Goal: Task Accomplishment & Management: Manage account settings

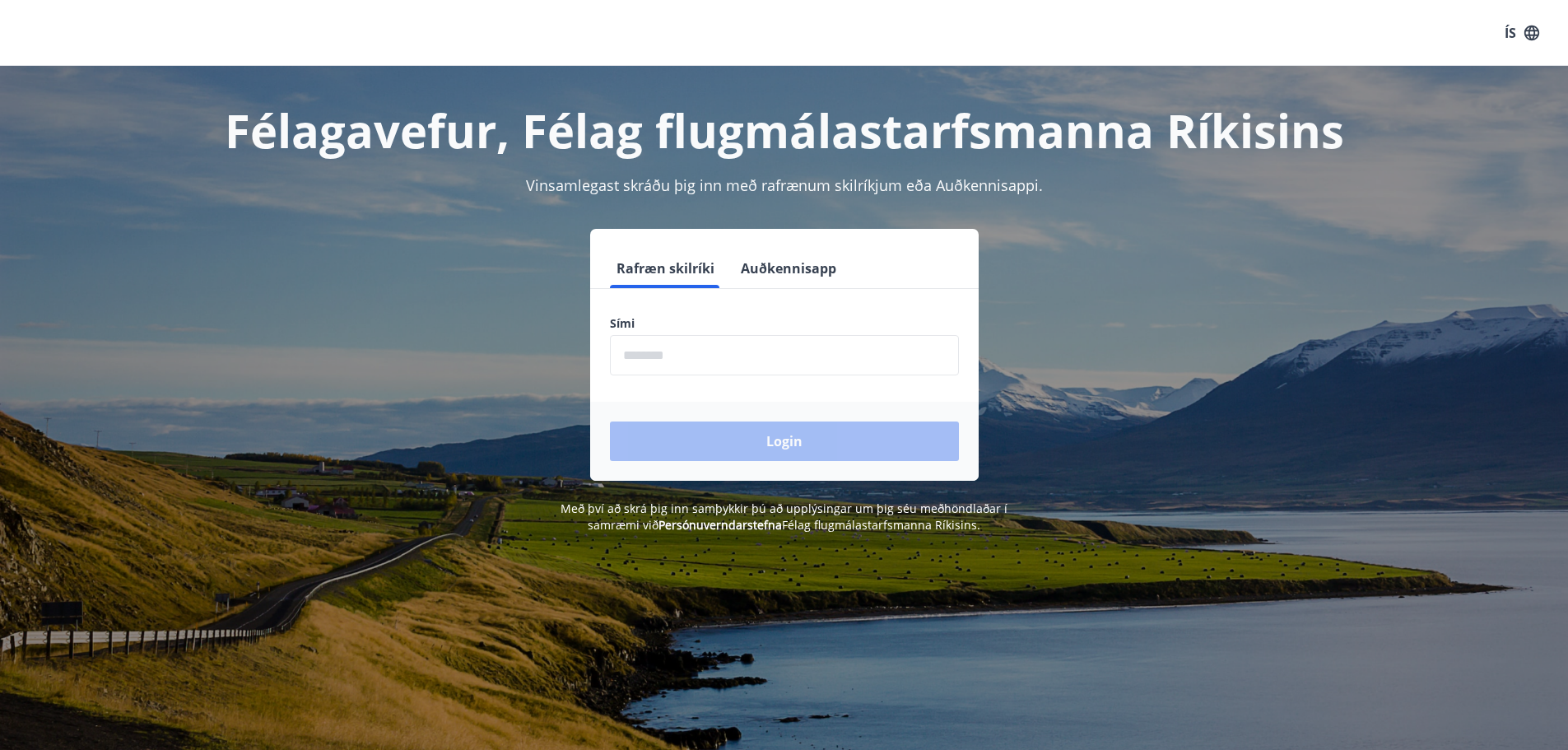
click at [703, 352] on input "phone" at bounding box center [784, 355] width 349 height 40
type input "********"
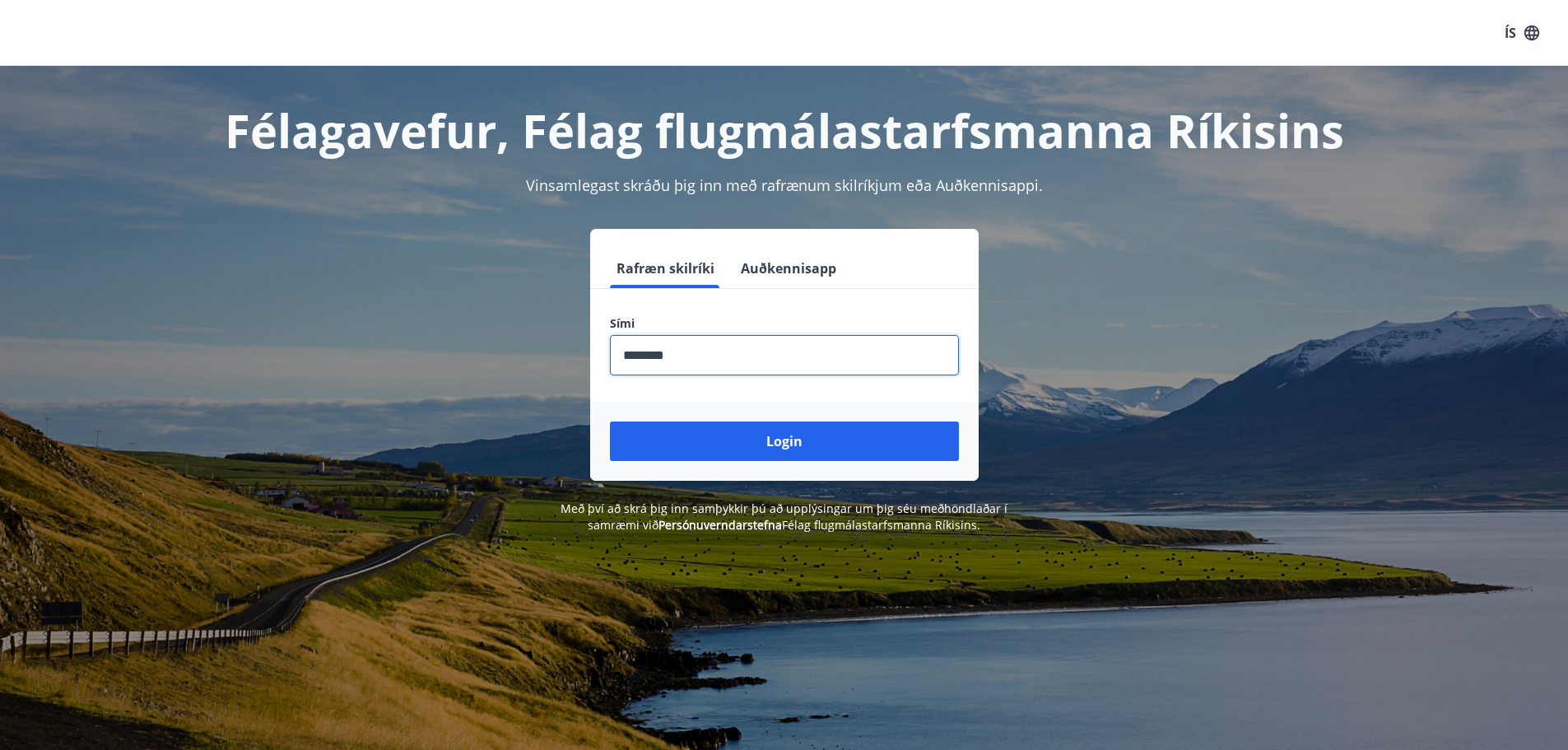
drag, startPoint x: 726, startPoint y: 361, endPoint x: 488, endPoint y: 352, distance: 238.2
click at [488, 352] on div "Rafræn skilríki Auðkennisapp Sími ​ Login" at bounding box center [784, 354] width 1146 height 252
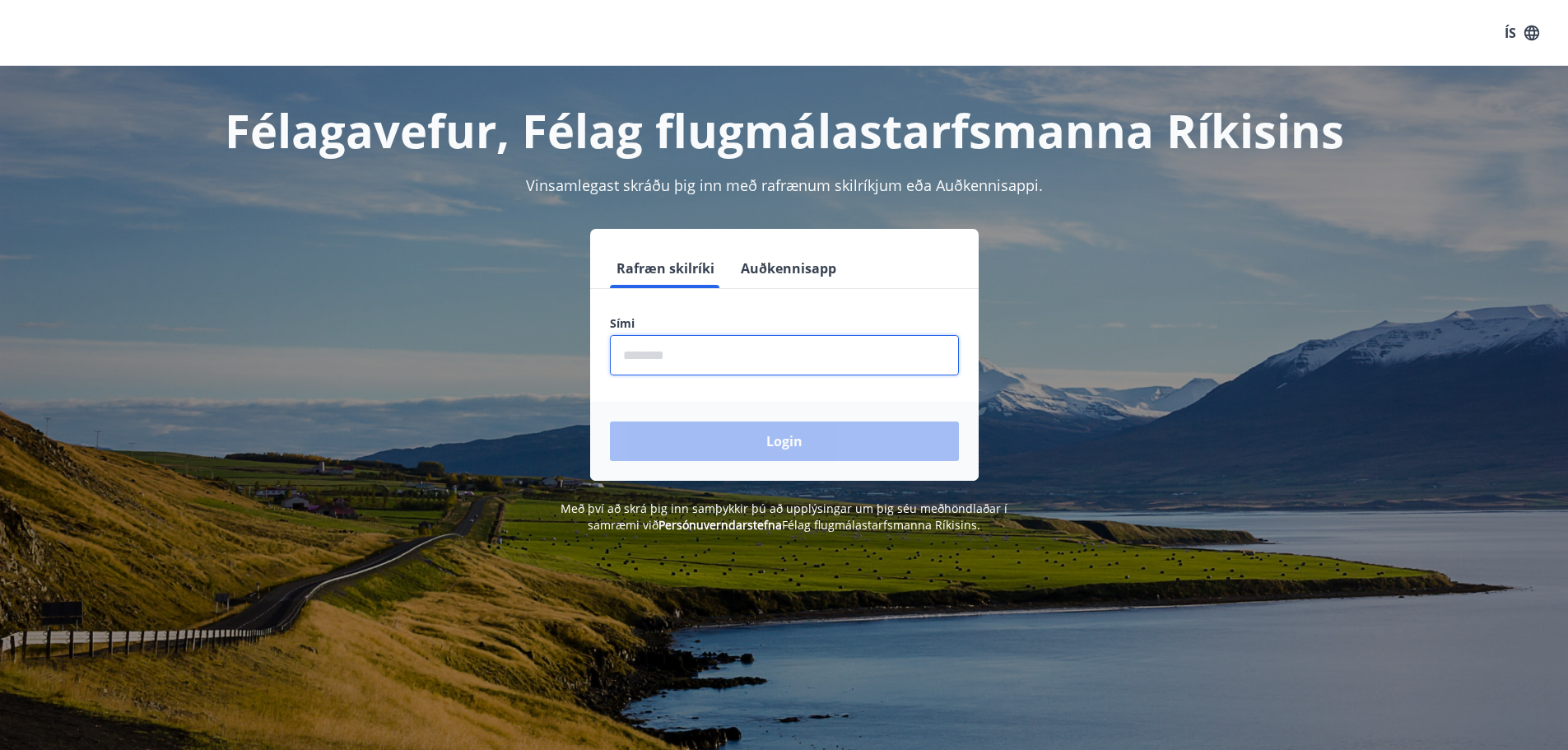
click at [1173, 391] on div "Rafræn skilríki Auðkennisapp Sími ​ Login" at bounding box center [784, 354] width 1146 height 252
click at [698, 357] on input "phone" at bounding box center [784, 355] width 349 height 40
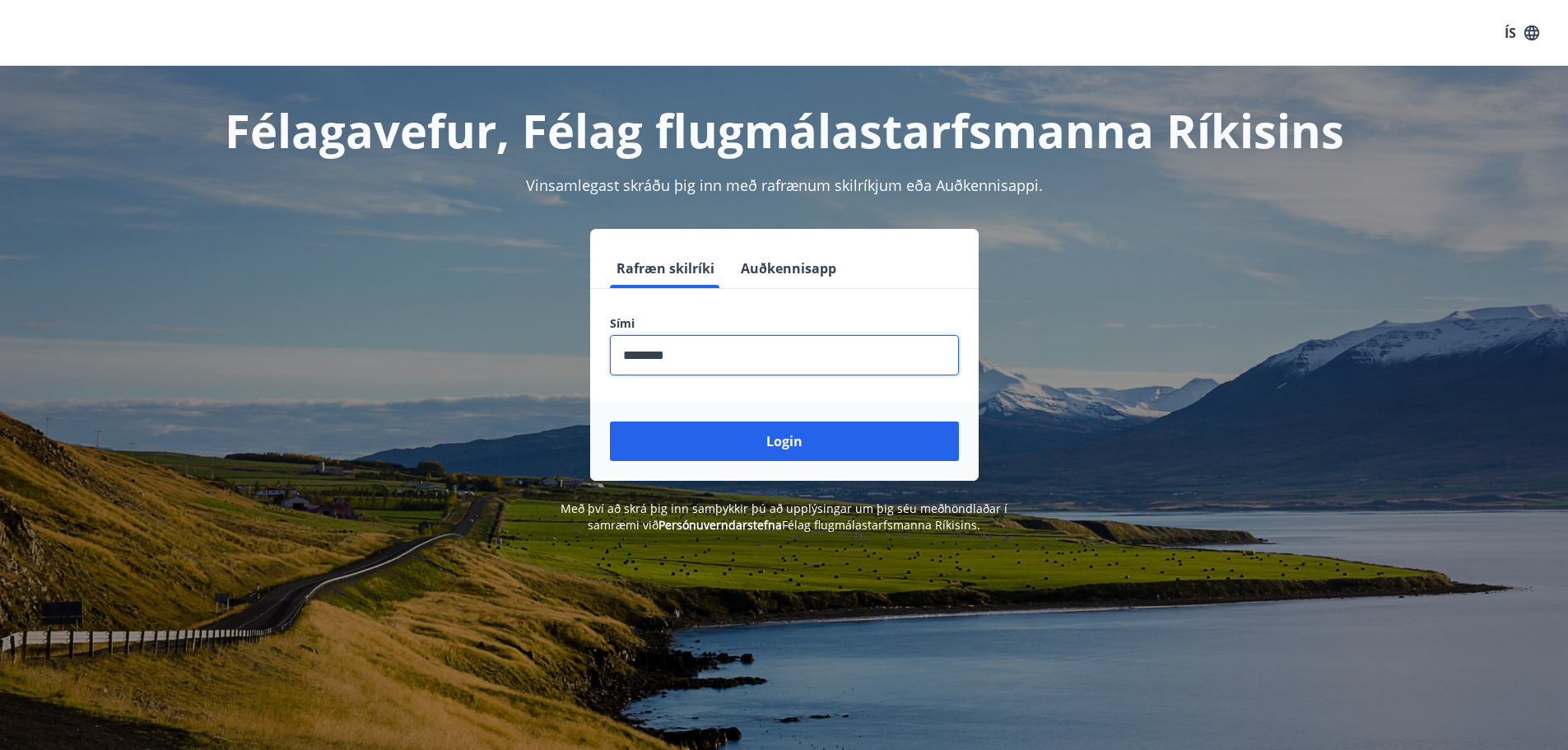
type input "********"
click at [610, 421] on button "Login" at bounding box center [784, 441] width 349 height 39
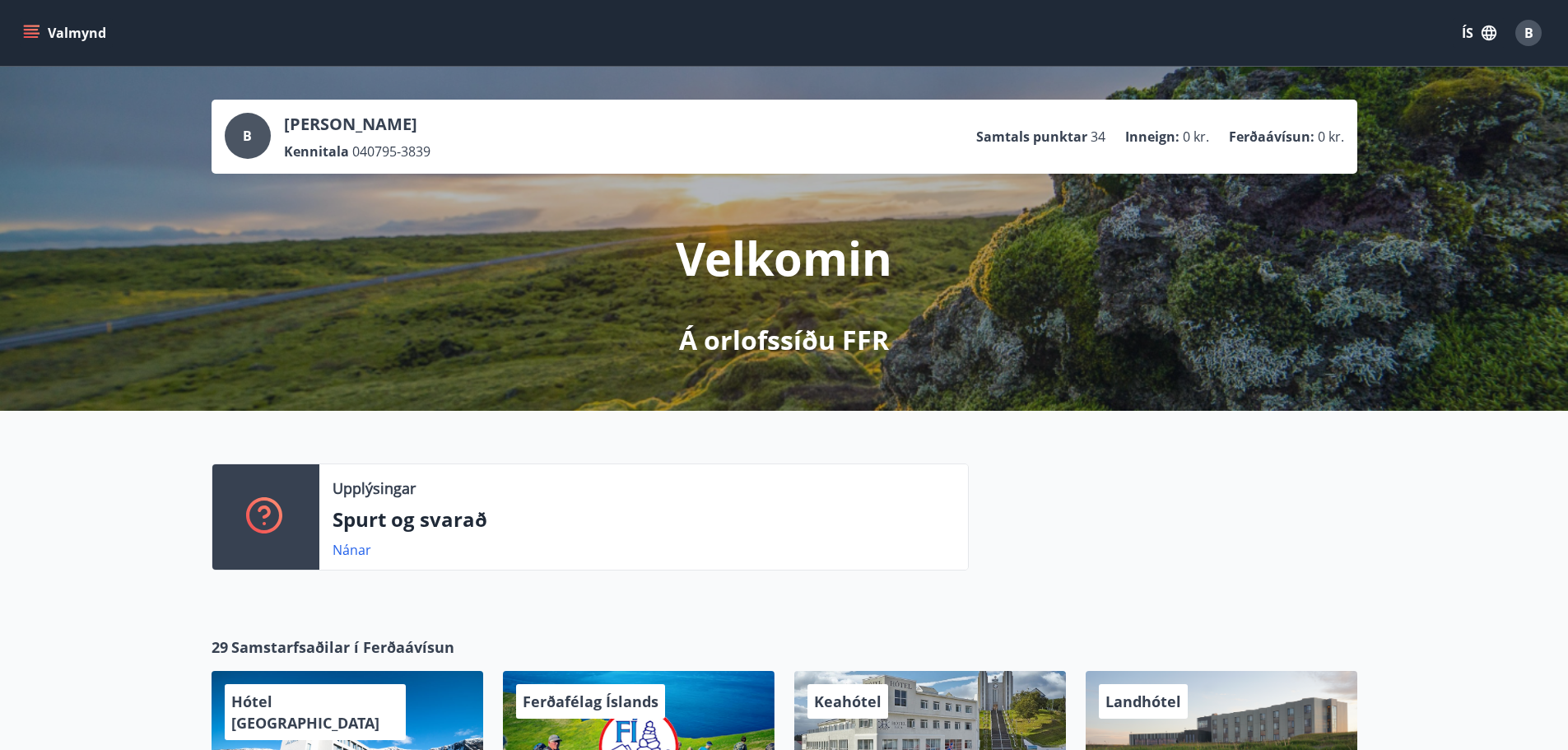
drag, startPoint x: 182, startPoint y: 533, endPoint x: 179, endPoint y: 273, distance: 260.0
click at [41, 26] on button "Valmynd" at bounding box center [66, 33] width 93 height 30
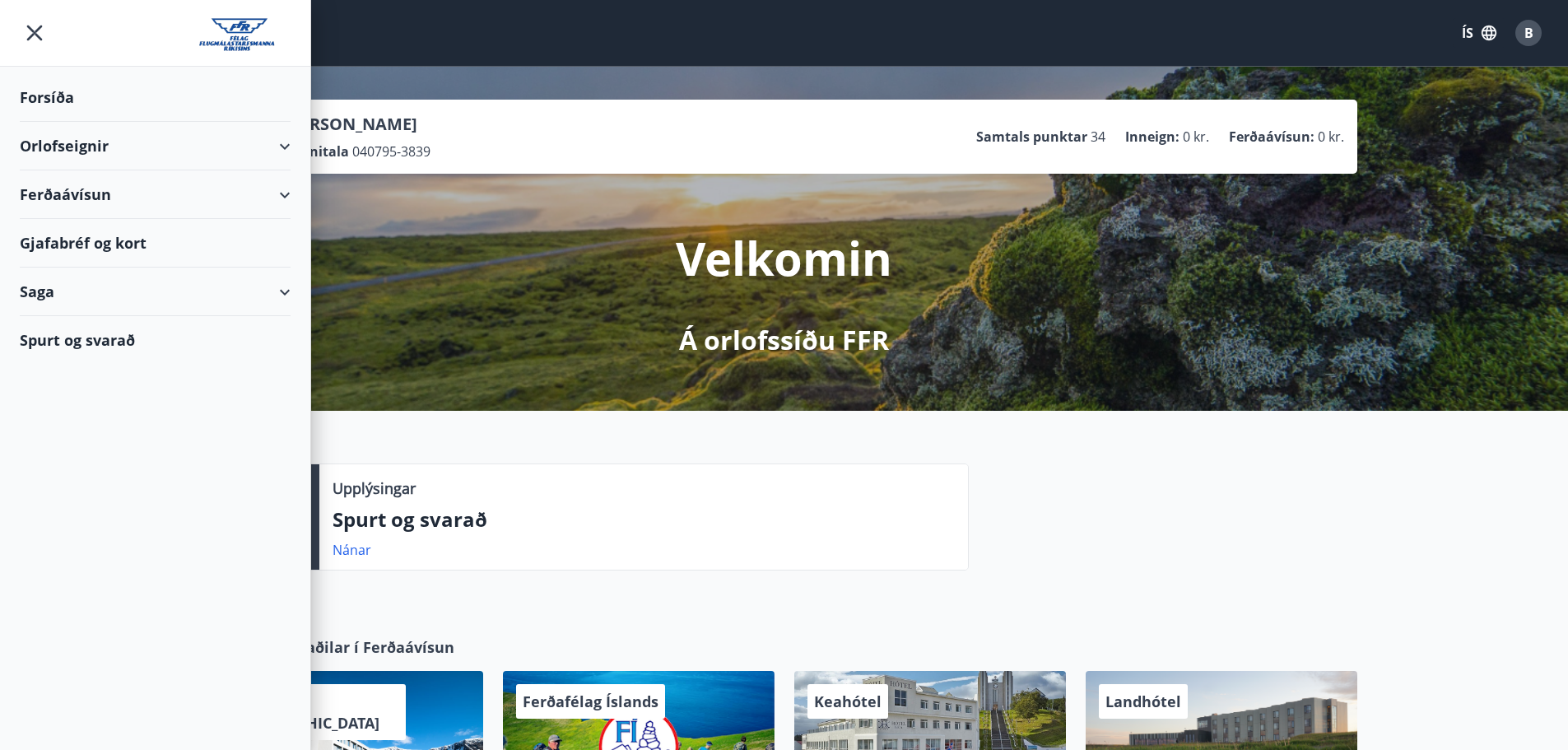
click at [282, 140] on div "Orlofseignir" at bounding box center [155, 146] width 271 height 49
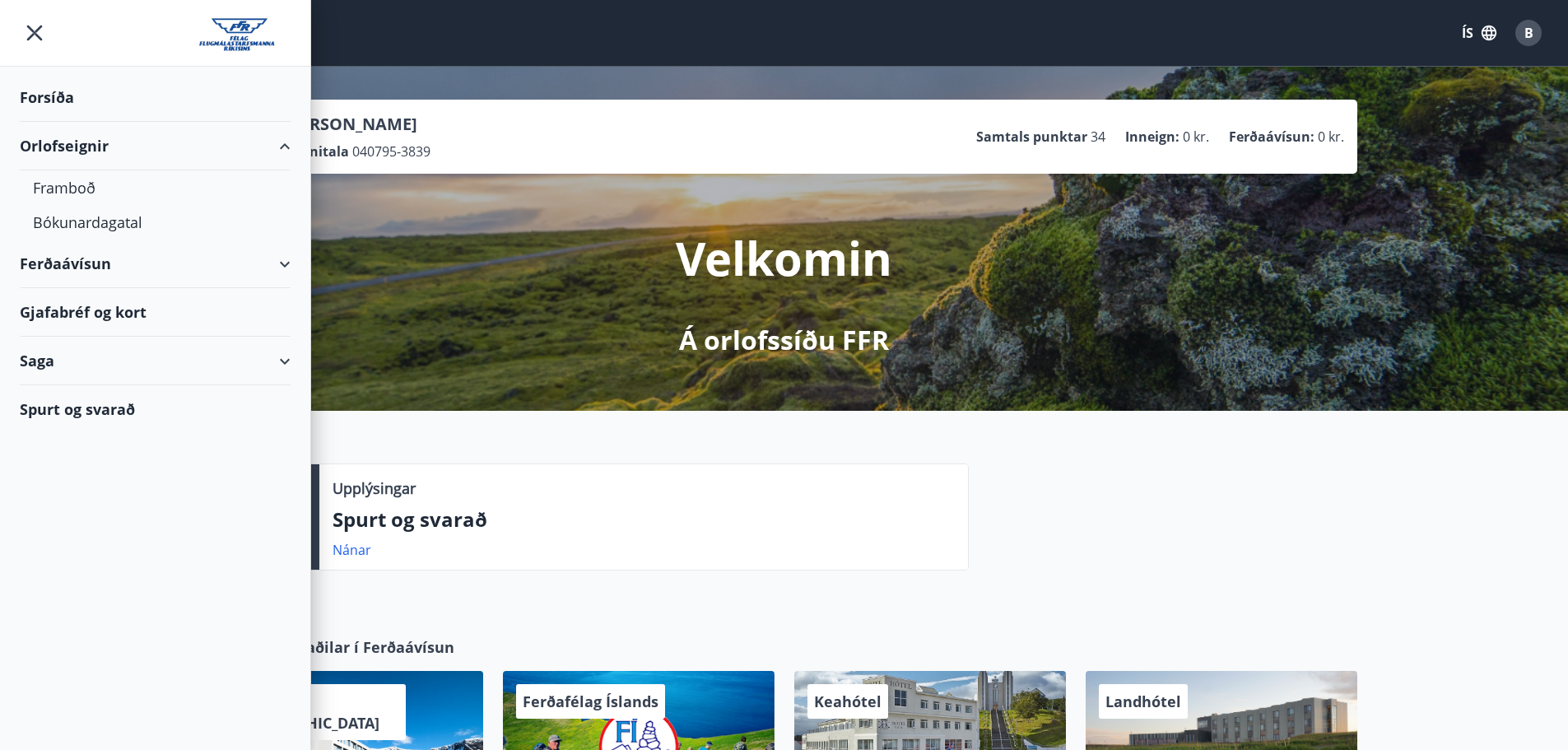
click at [71, 150] on div "Orlofseignir" at bounding box center [155, 146] width 271 height 49
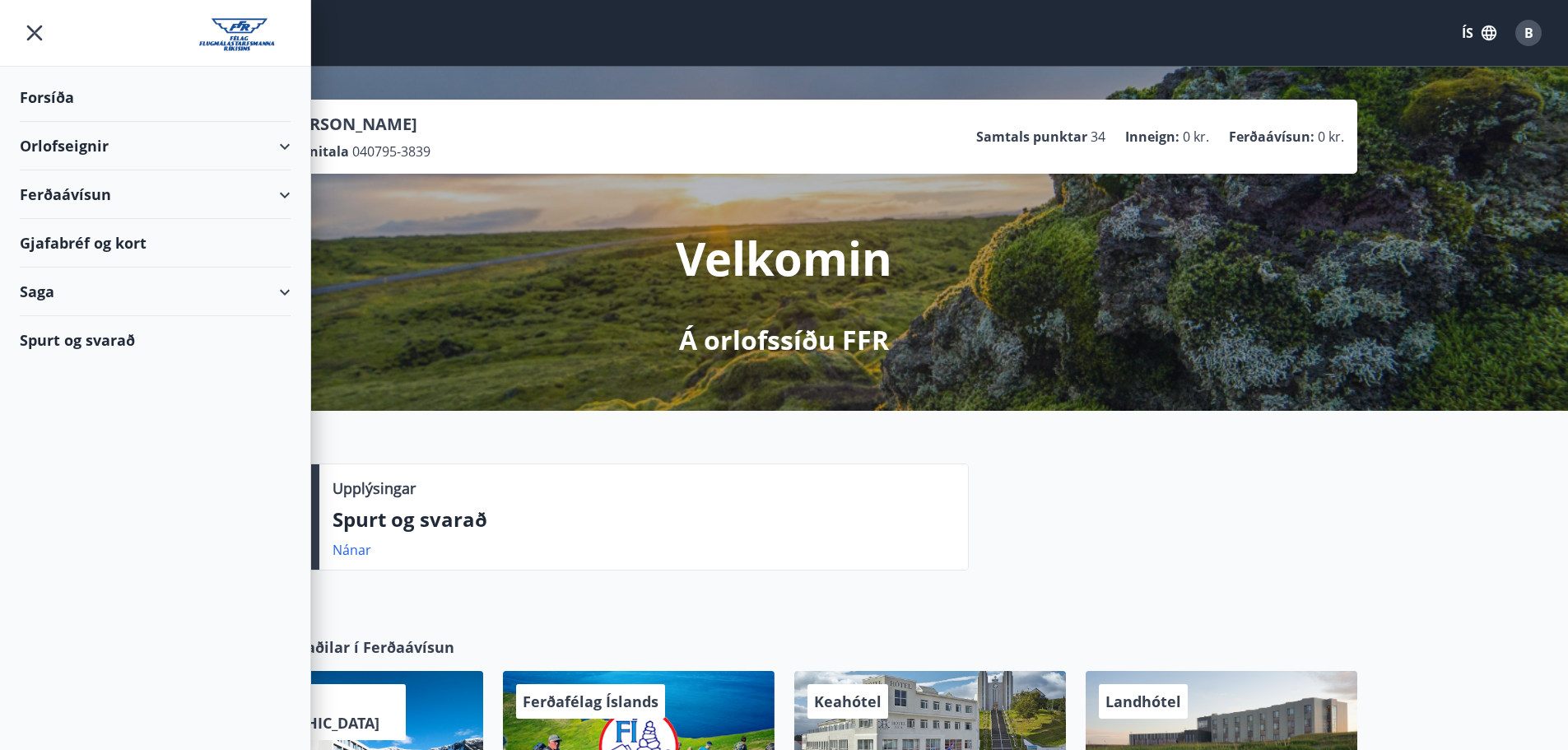
click at [80, 155] on div "Orlofseignir" at bounding box center [155, 146] width 271 height 49
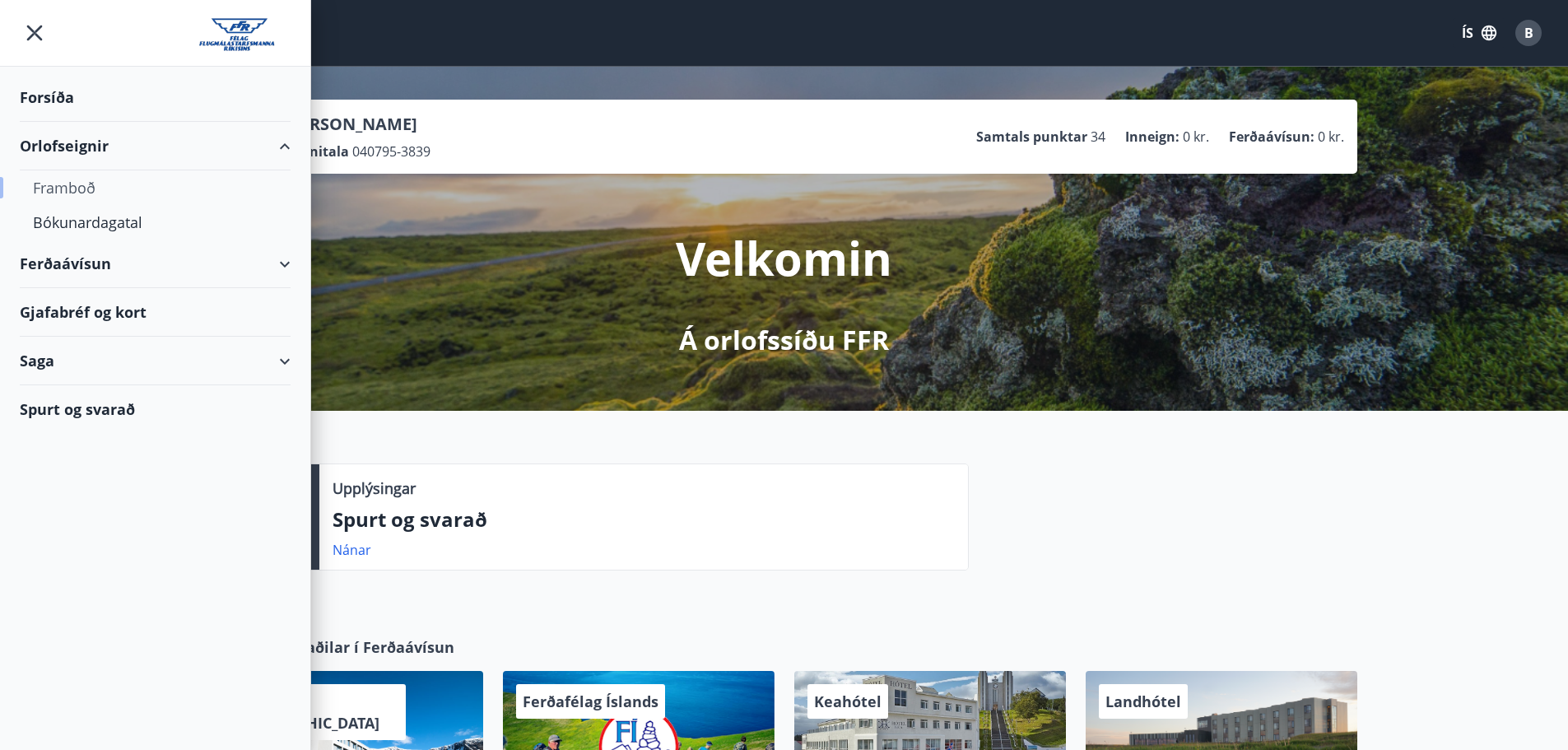
click at [81, 178] on div "Framboð" at bounding box center [154, 188] width 244 height 34
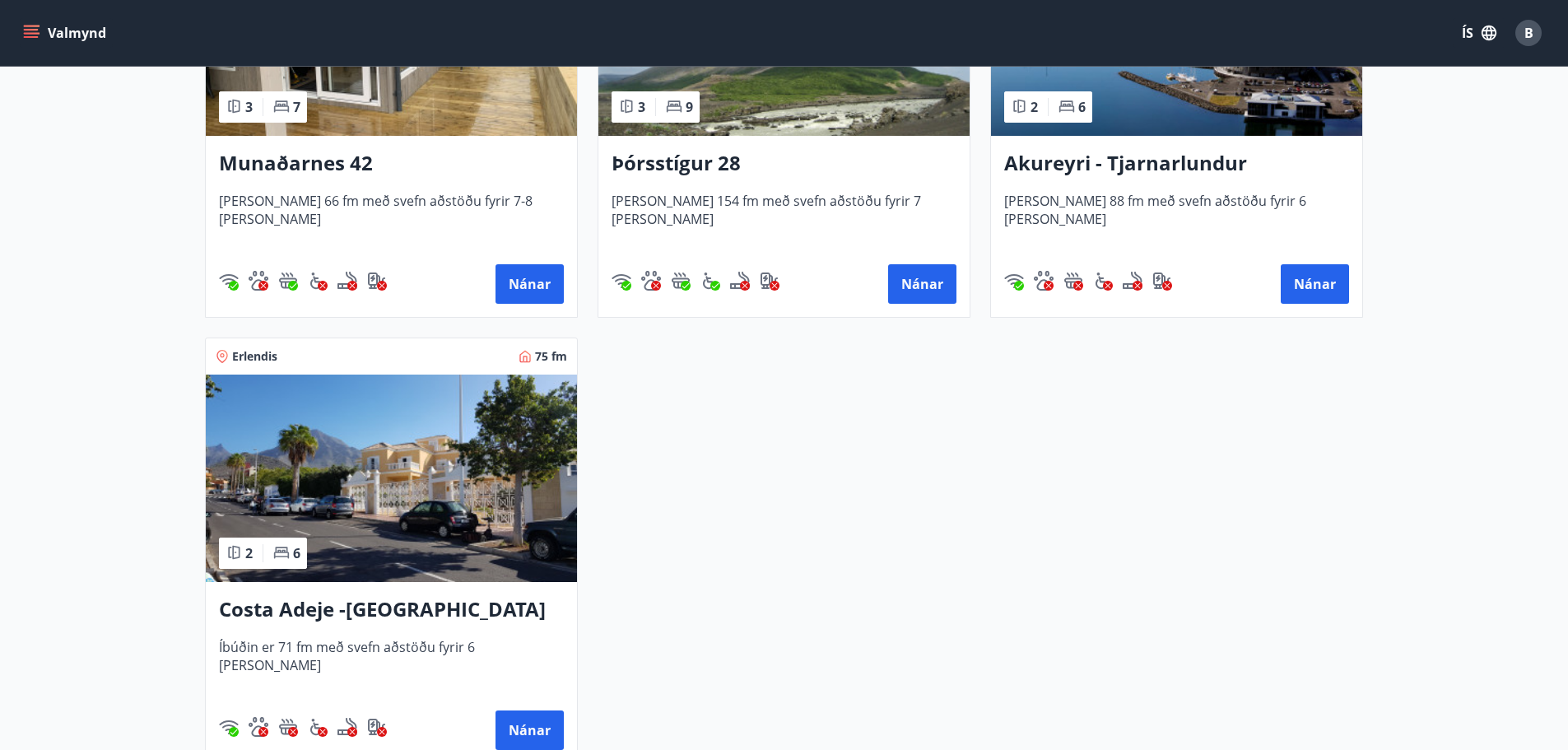
drag, startPoint x: 98, startPoint y: 330, endPoint x: 114, endPoint y: 408, distance: 79.6
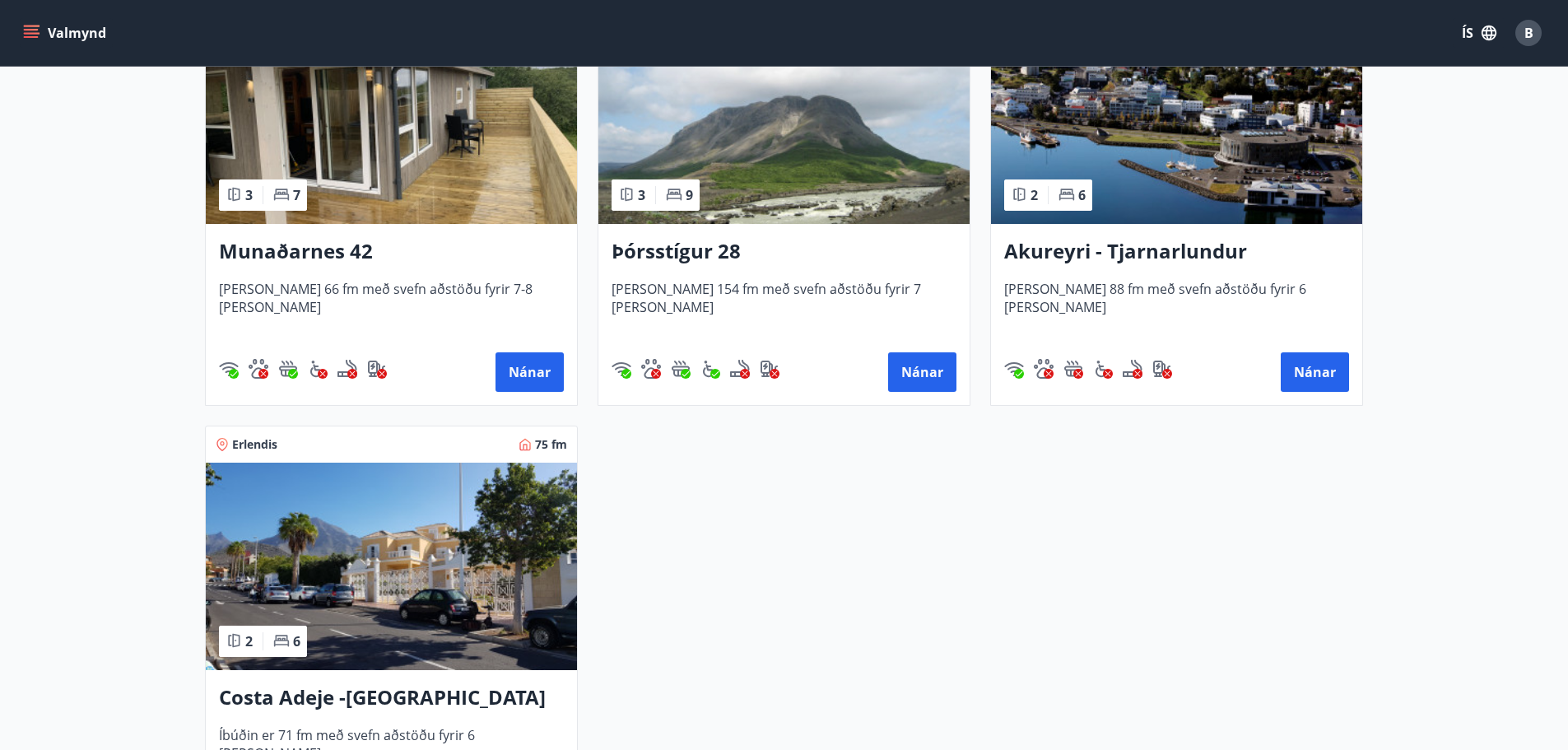
scroll to position [375, 0]
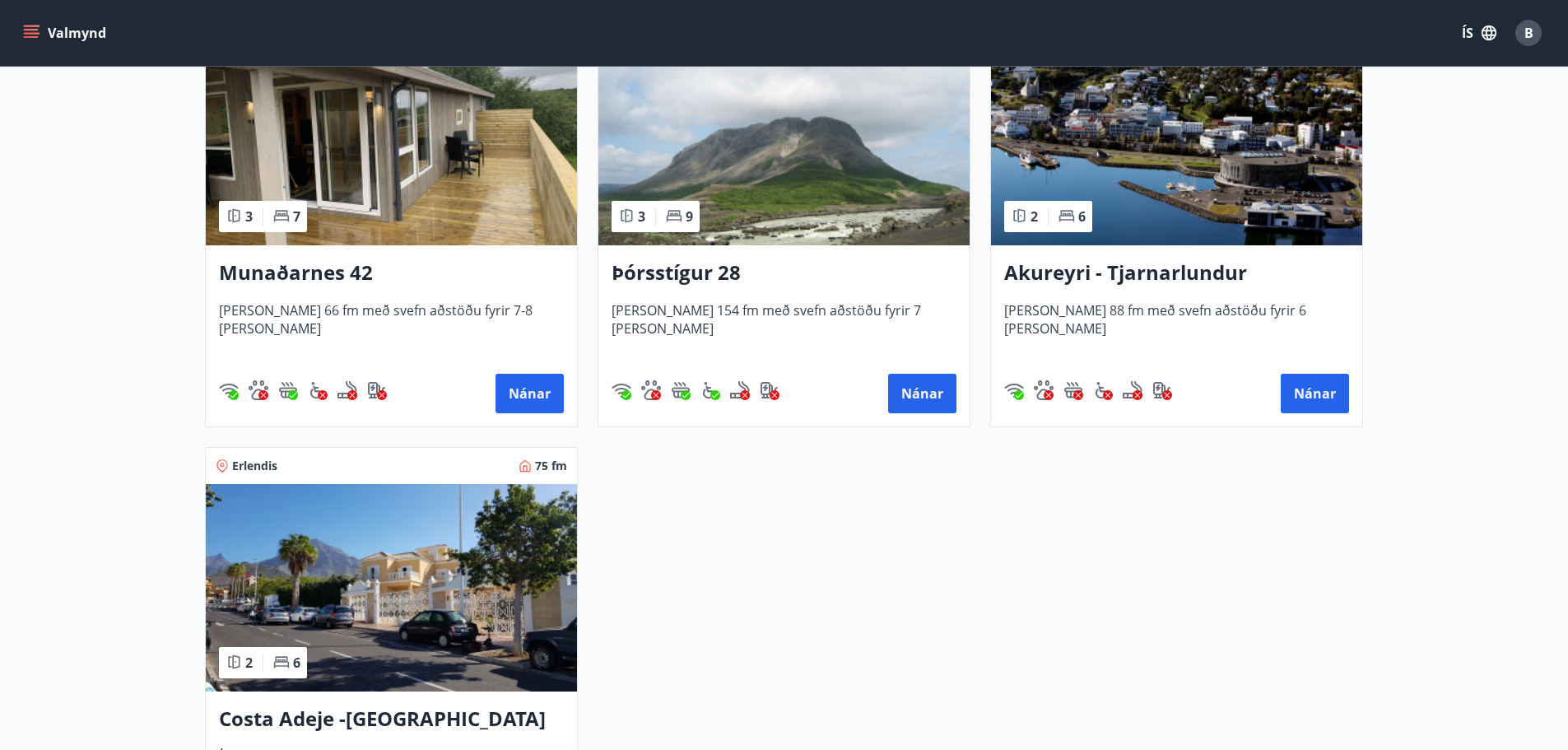
drag, startPoint x: 138, startPoint y: 415, endPoint x: -29, endPoint y: 350, distance: 179.2
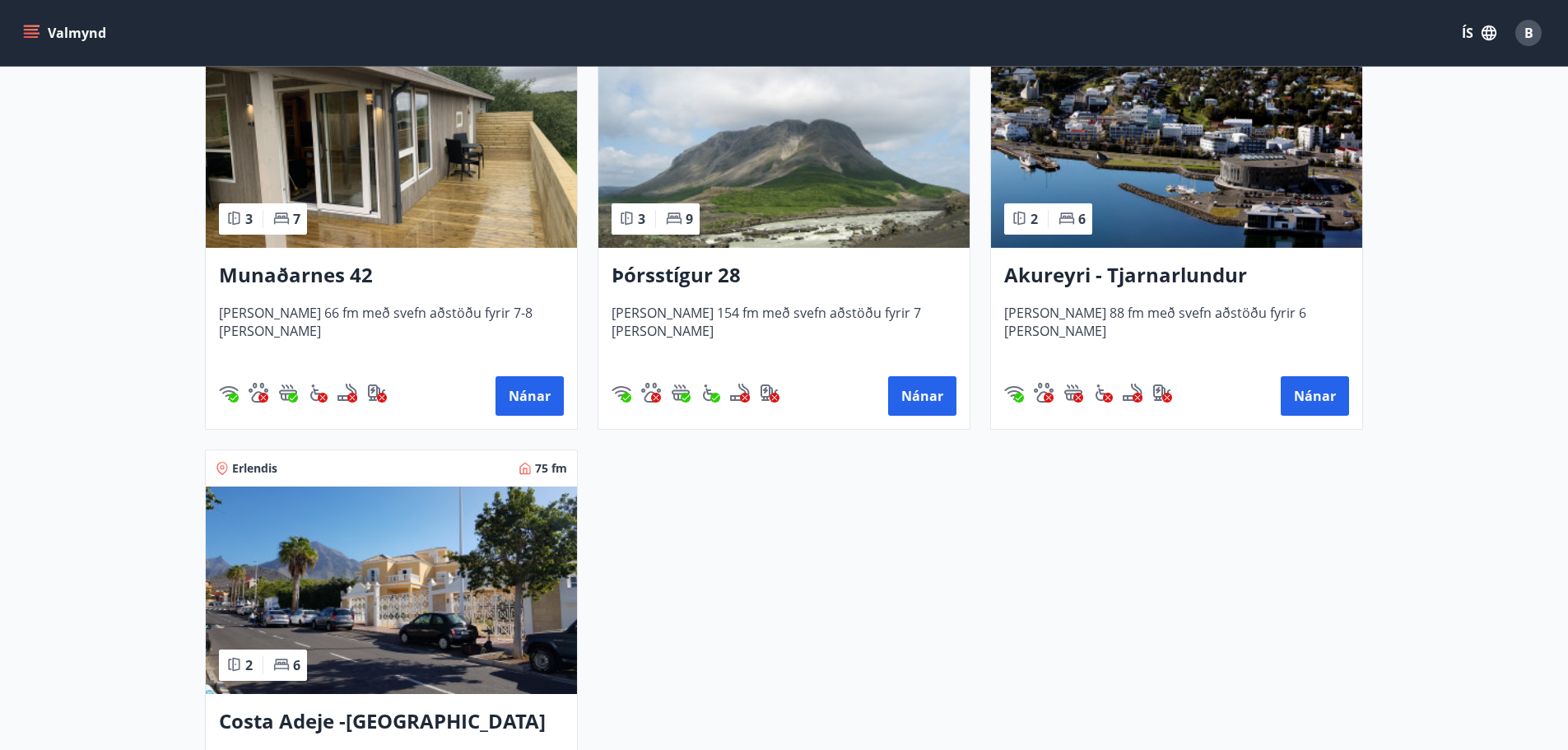
click at [363, 161] on img at bounding box center [392, 144] width 371 height 208
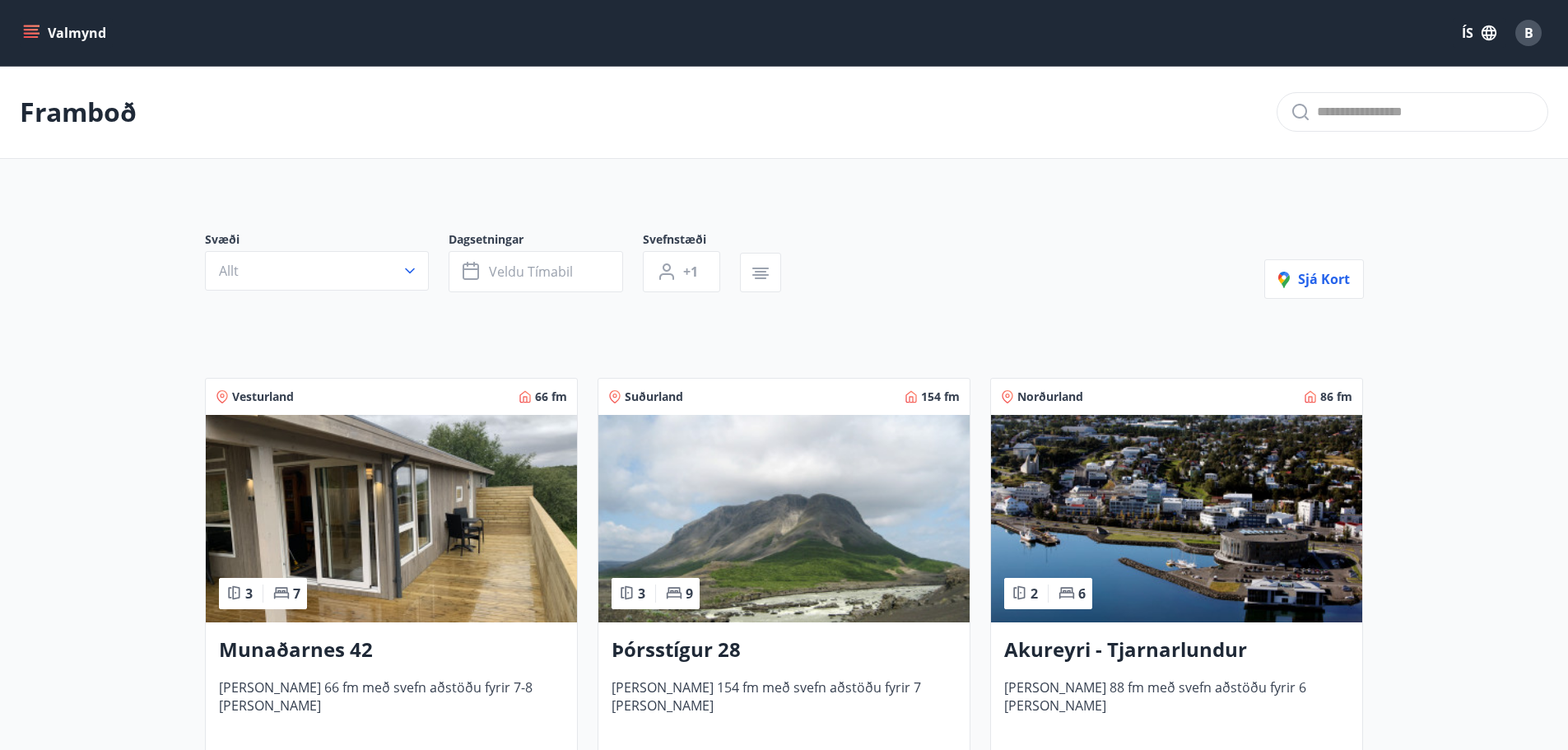
click at [56, 27] on button "Valmynd" at bounding box center [66, 33] width 93 height 30
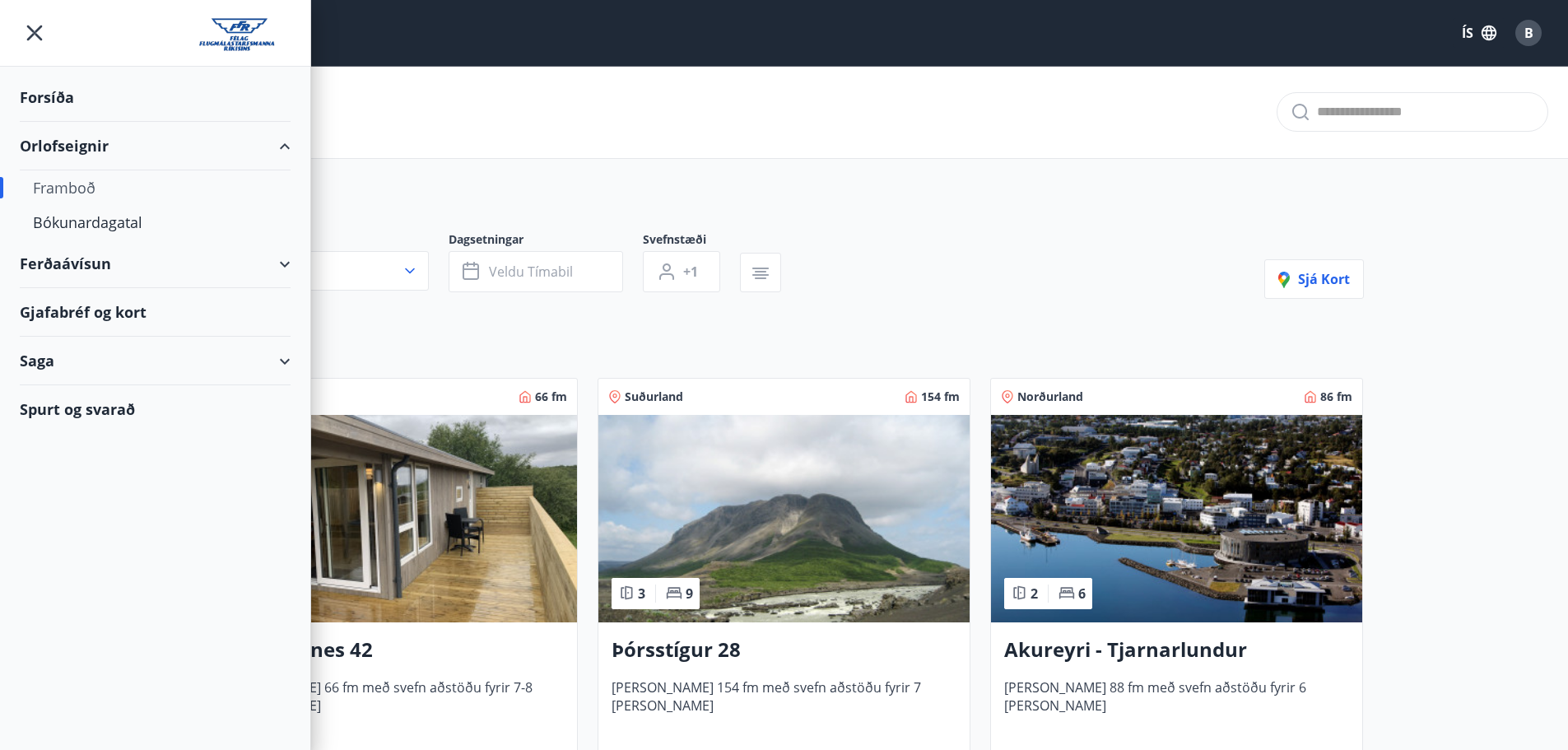
click at [102, 264] on div "Ferðaávísun" at bounding box center [155, 263] width 271 height 49
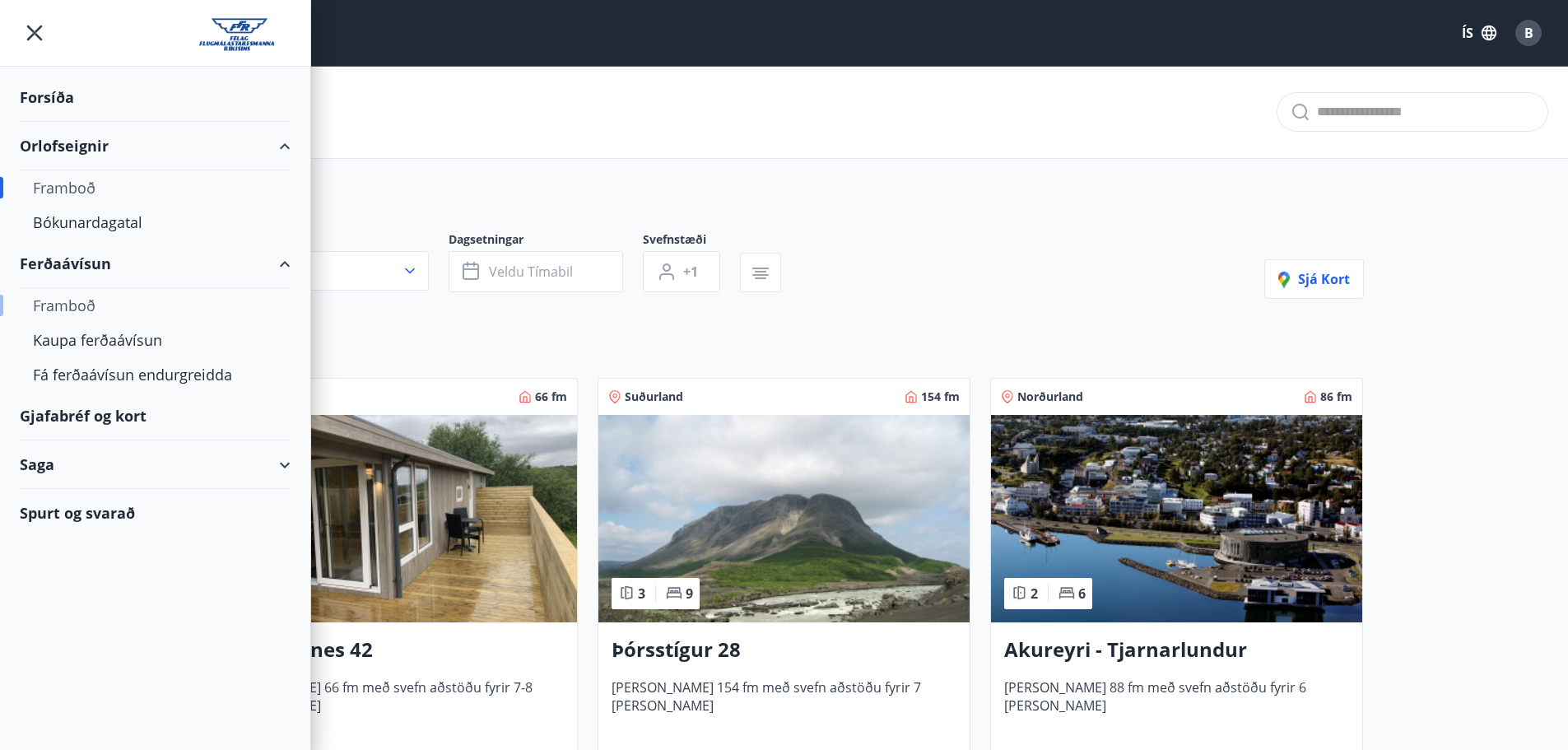
click at [84, 304] on div "Framboð" at bounding box center [154, 306] width 244 height 34
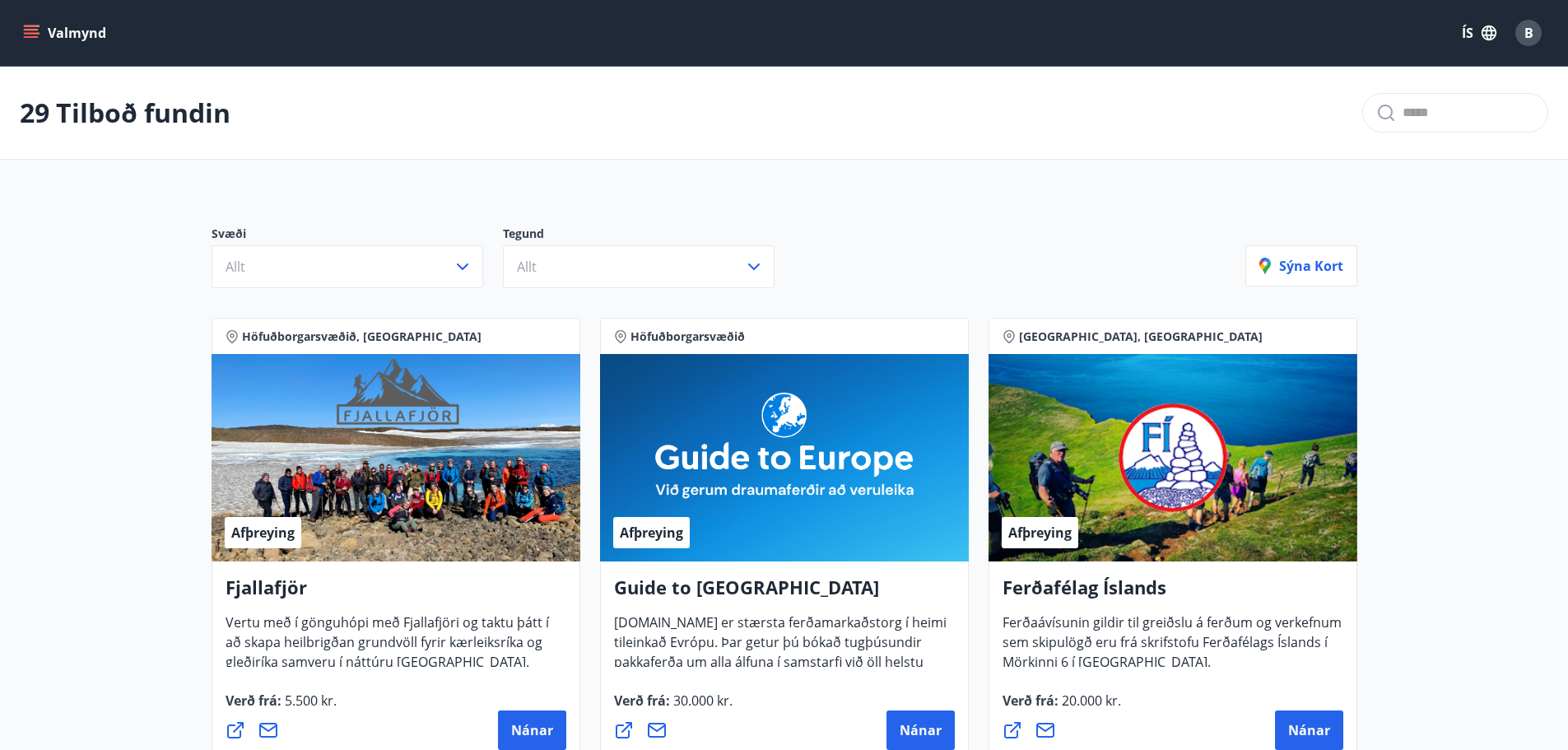
drag, startPoint x: 180, startPoint y: 465, endPoint x: 149, endPoint y: 274, distance: 193.5
drag, startPoint x: 165, startPoint y: 103, endPoint x: 247, endPoint y: 496, distance: 401.5
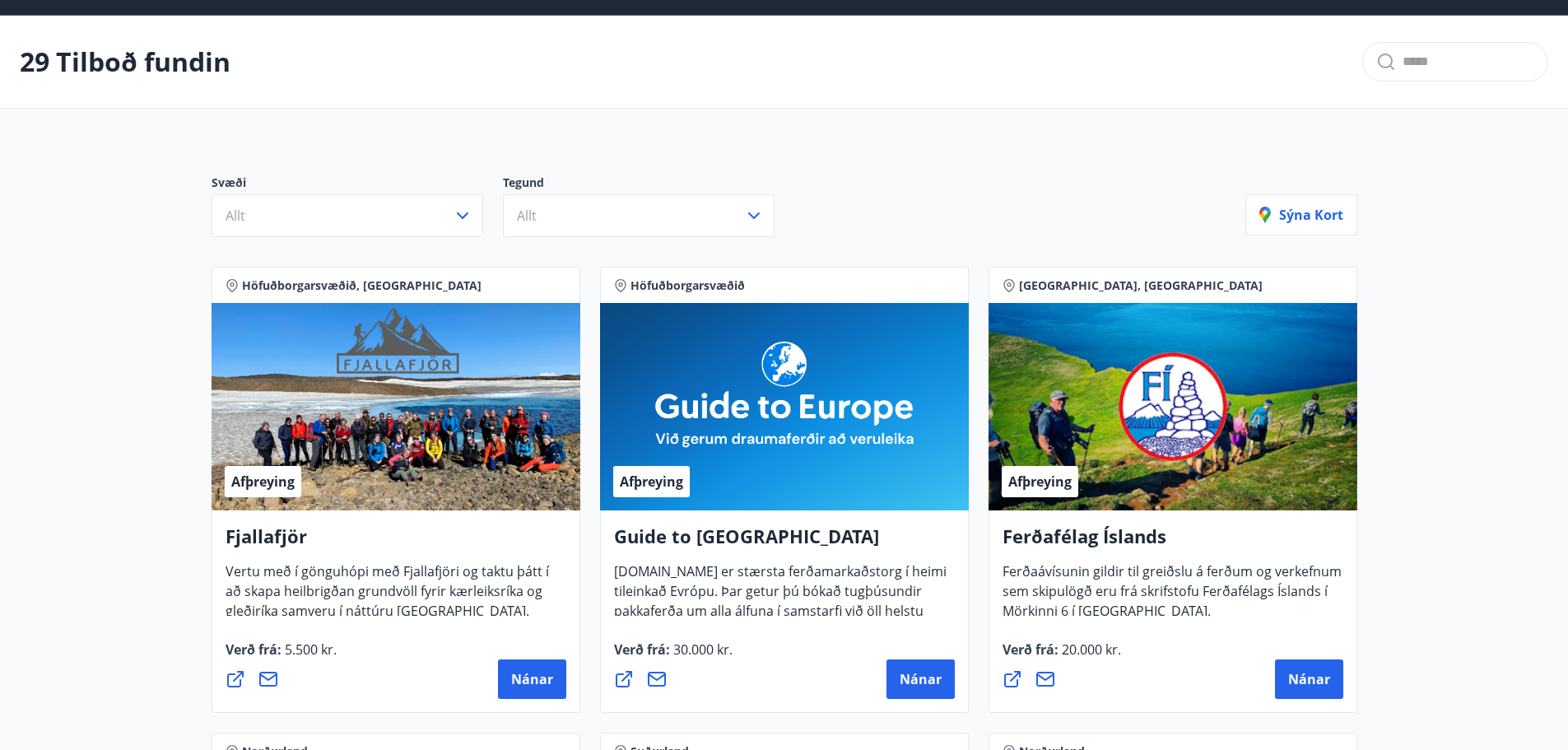
drag, startPoint x: 139, startPoint y: 445, endPoint x: 140, endPoint y: 504, distance: 59.0
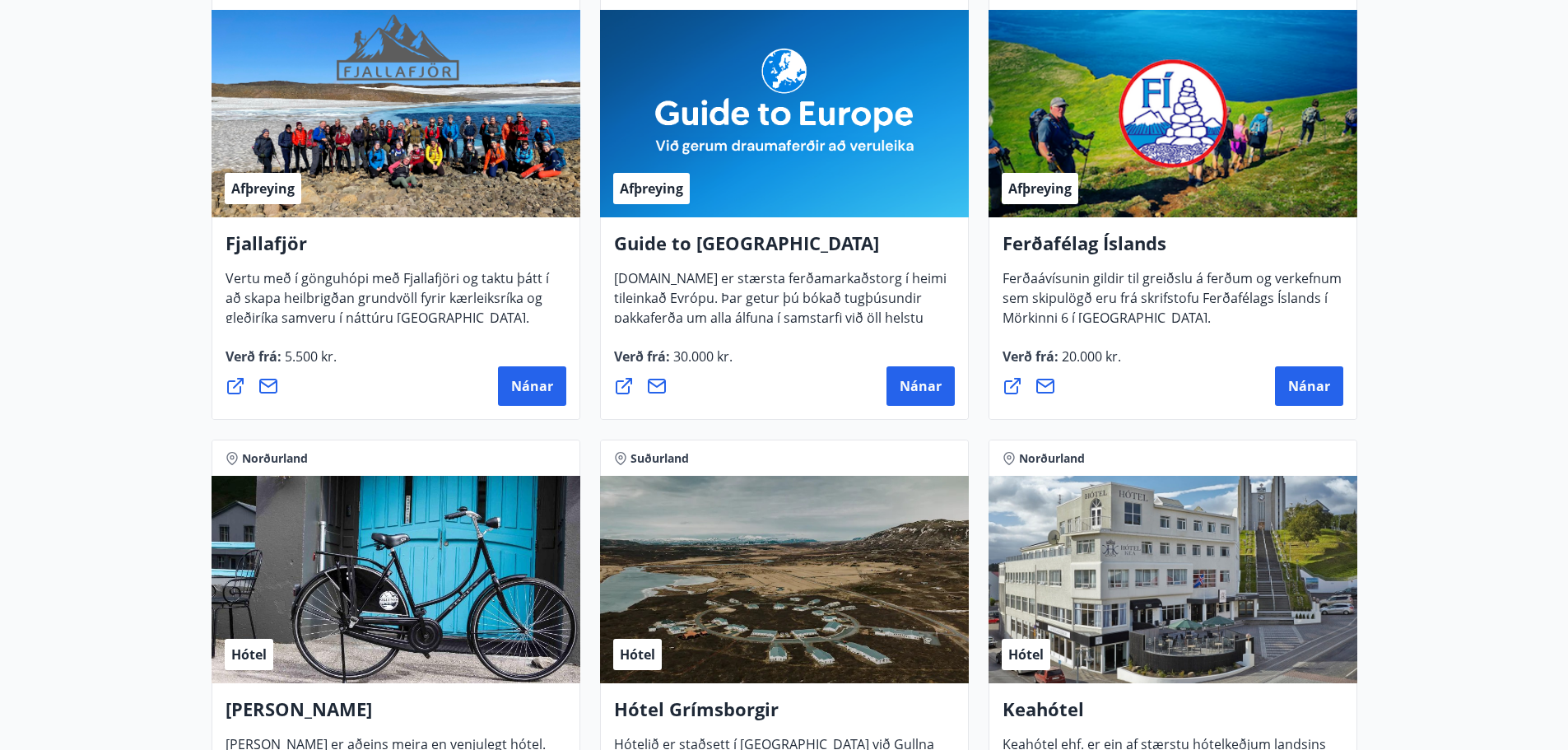
scroll to position [213, 0]
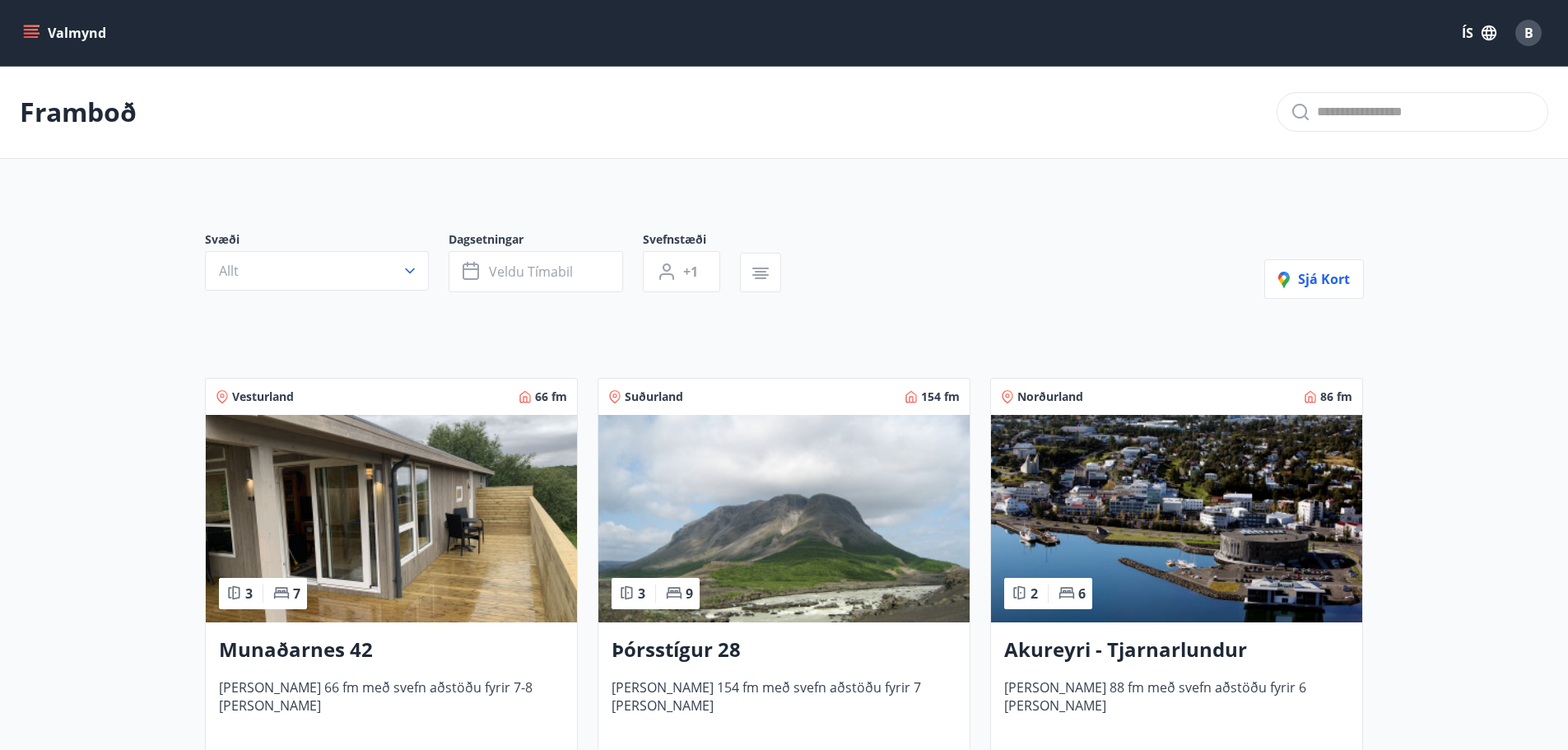
click at [21, 33] on button "Valmynd" at bounding box center [66, 33] width 93 height 30
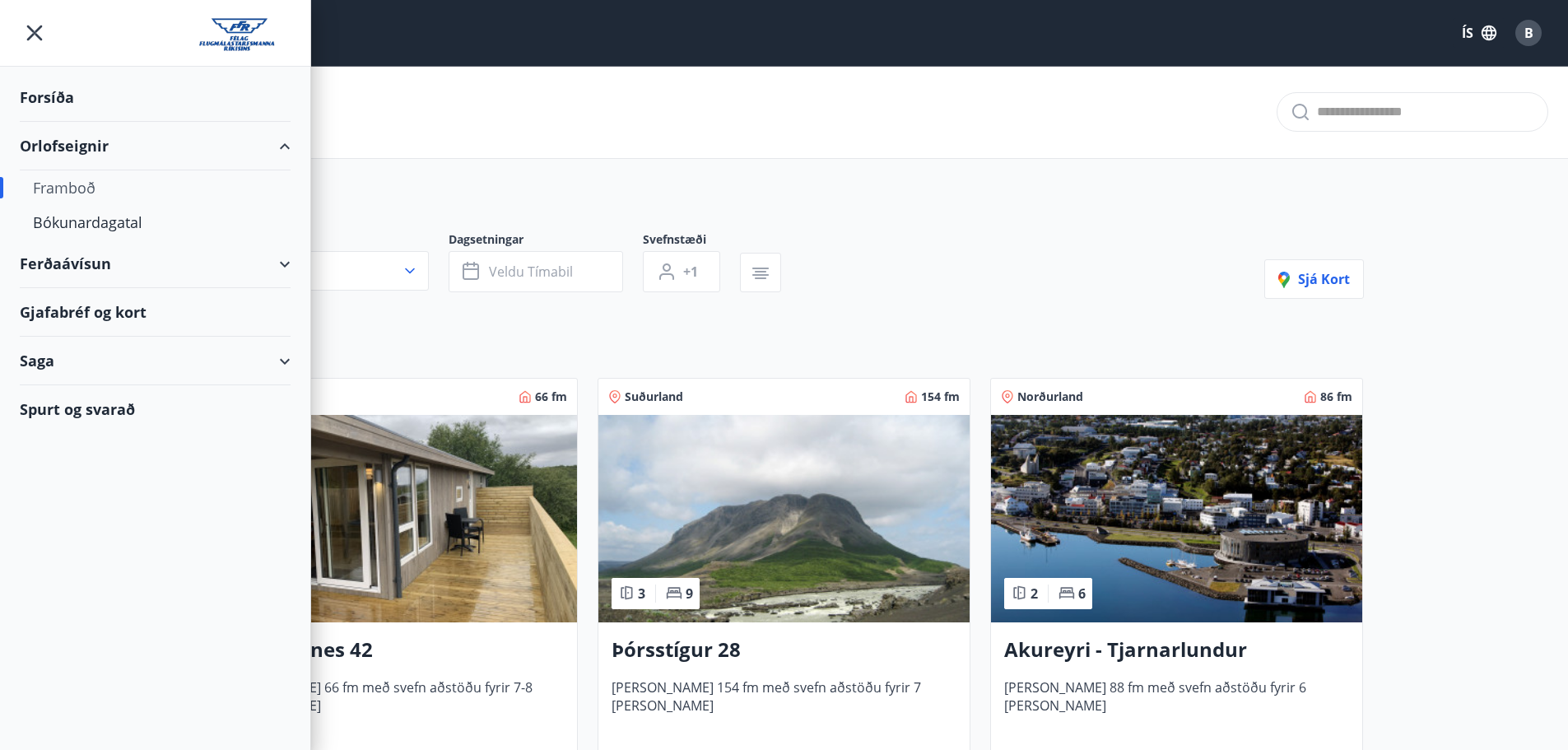
click at [131, 322] on div "Gjafabréf og kort" at bounding box center [155, 312] width 271 height 49
click at [192, 363] on div "Saga" at bounding box center [155, 361] width 271 height 49
click at [69, 503] on div "Punktar" at bounding box center [154, 507] width 244 height 34
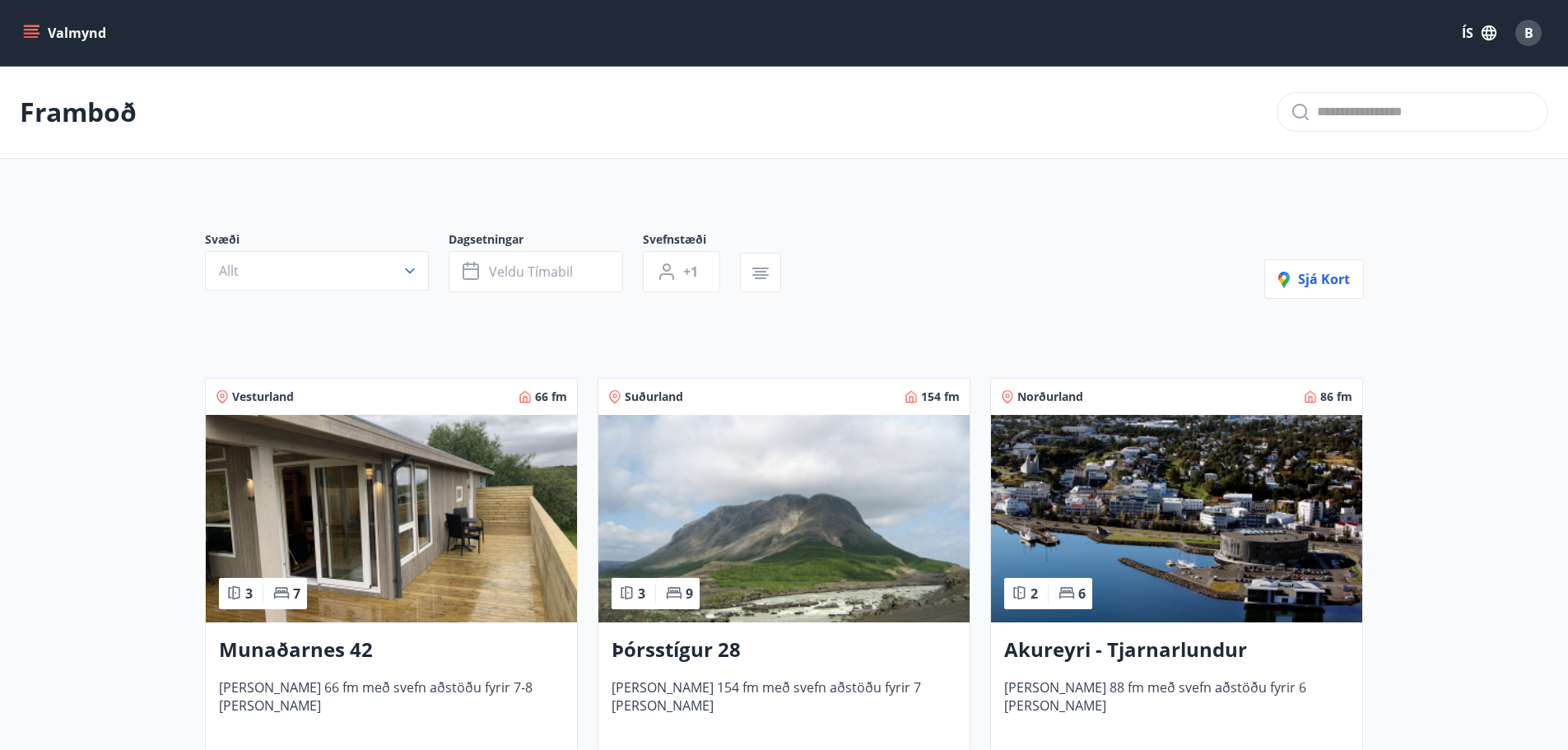
click at [26, 35] on icon "menu" at bounding box center [31, 33] width 16 height 16
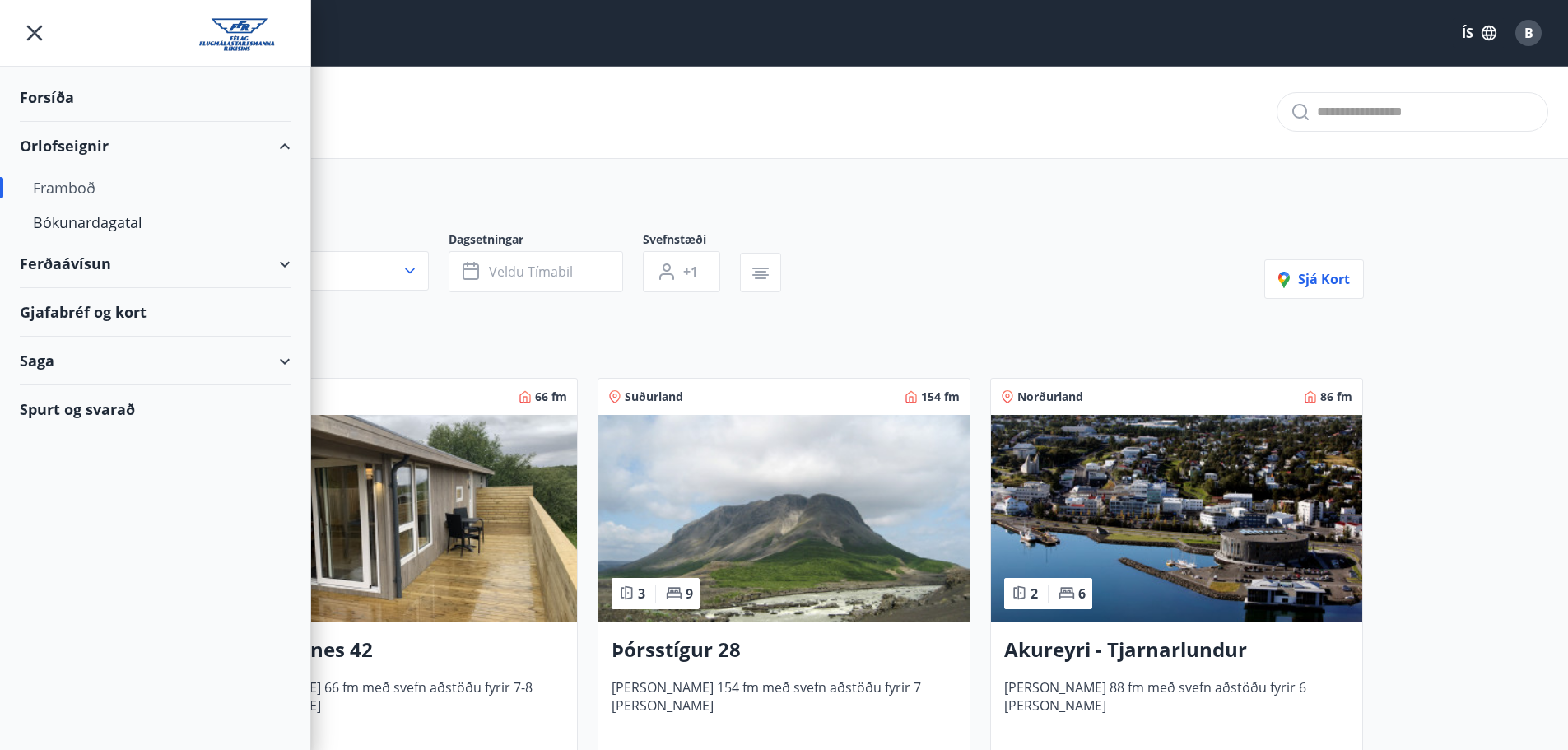
click at [48, 367] on div "Saga" at bounding box center [155, 361] width 271 height 49
click at [82, 502] on div "Punktar" at bounding box center [154, 507] width 244 height 34
